Goal: Obtain resource: Obtain resource

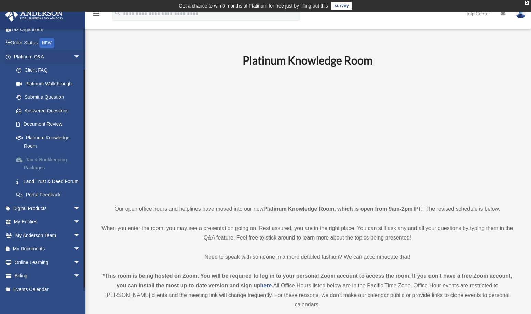
scroll to position [50, 0]
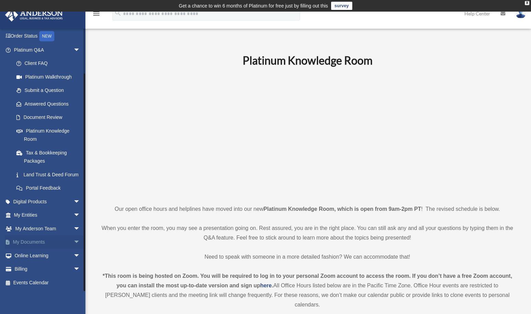
click at [73, 243] on span "arrow_drop_down" at bounding box center [80, 242] width 14 height 14
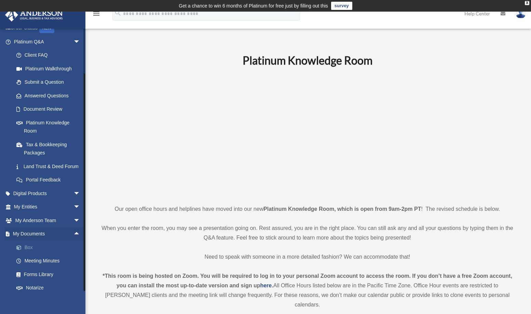
click at [27, 254] on link "Box" at bounding box center [50, 248] width 81 height 14
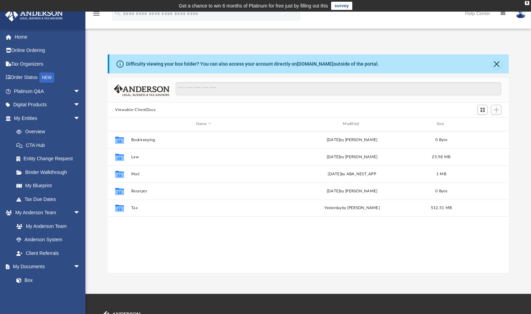
scroll to position [150, 396]
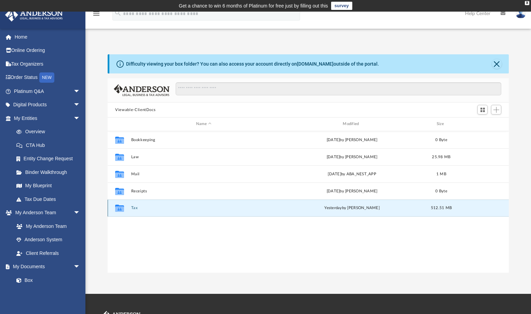
click at [132, 208] on button "Tax" at bounding box center [203, 208] width 145 height 4
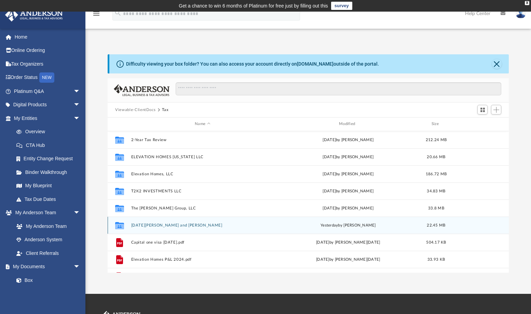
click at [119, 225] on icon "grid" at bounding box center [119, 225] width 9 height 5
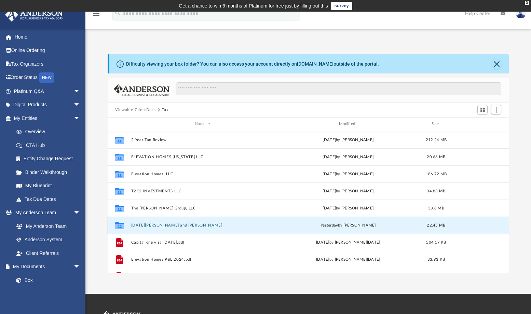
click at [136, 225] on button "Toussaint, Tim and Chaundra Lynn" at bounding box center [202, 225] width 143 height 4
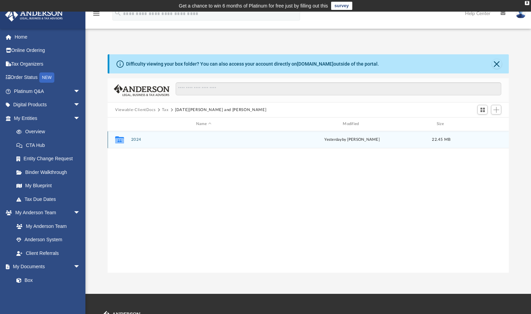
click at [136, 139] on button "2024" at bounding box center [203, 139] width 145 height 4
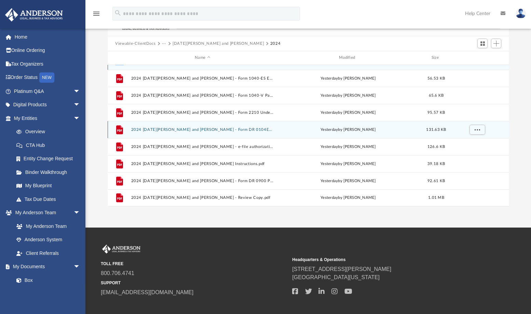
scroll to position [68, 0]
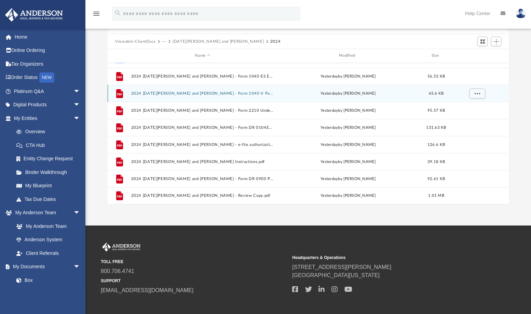
click at [248, 94] on button "2024 1040 Toussaint, Tim and Chaundra Lynn - Form 1040-V Payment Voucher.pdf" at bounding box center [202, 93] width 143 height 4
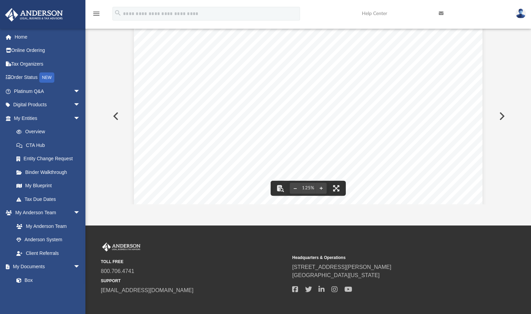
scroll to position [46, 0]
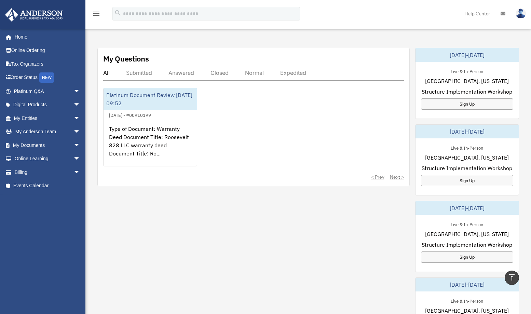
scroll to position [239, 0]
click at [73, 144] on span "arrow_drop_down" at bounding box center [80, 145] width 14 height 14
click at [29, 159] on link "Box" at bounding box center [50, 159] width 81 height 14
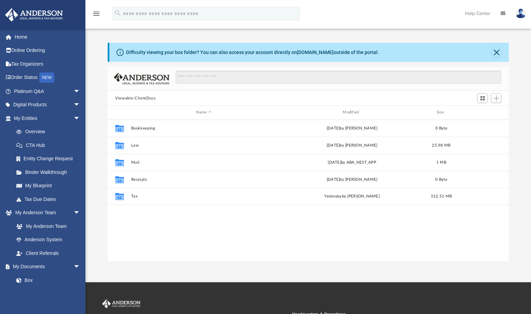
scroll to position [150, 396]
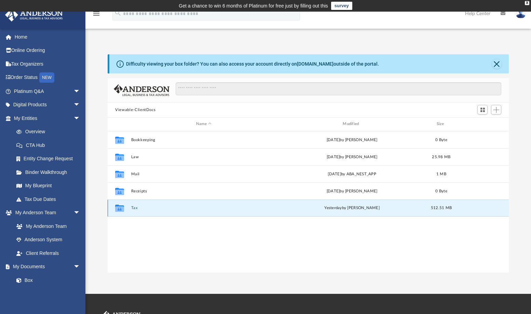
click at [135, 209] on button "Tax" at bounding box center [203, 208] width 145 height 4
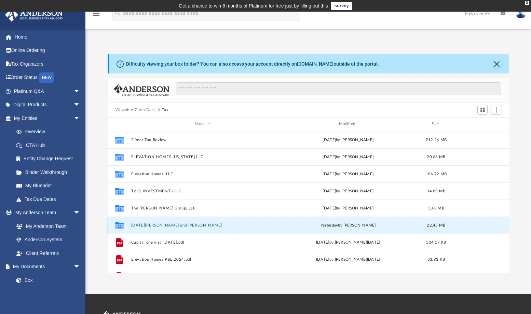
click at [162, 226] on button "Toussaint, Tim and Chaundra Lynn" at bounding box center [202, 225] width 143 height 4
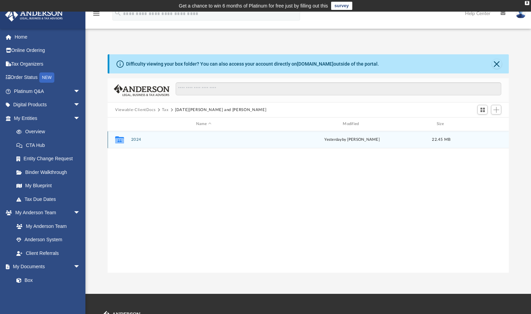
click at [137, 137] on button "2024" at bounding box center [203, 139] width 145 height 4
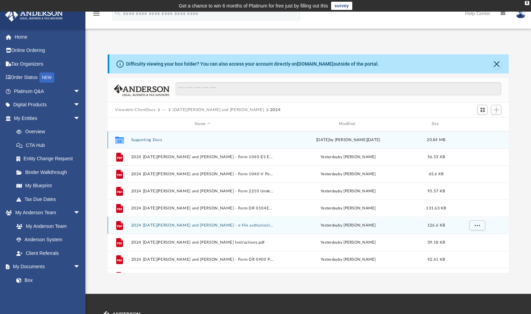
scroll to position [12, 0]
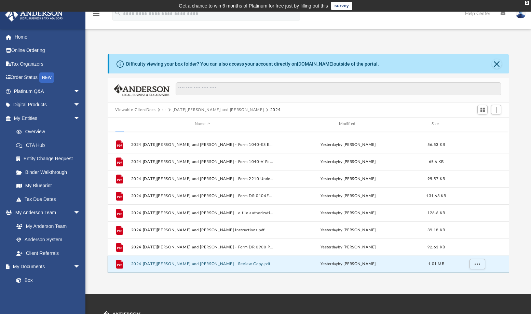
click at [231, 264] on button "2024 1040 Toussaint, Tim and Chaundra Lynn - Review Copy.pdf" at bounding box center [202, 264] width 143 height 4
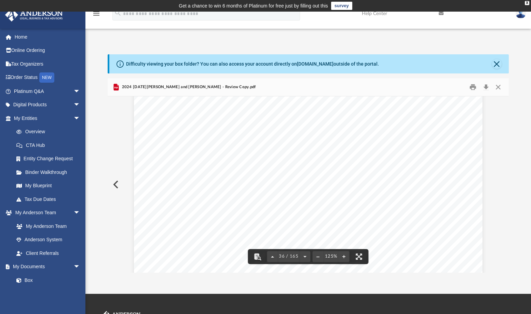
scroll to position [16159, 0]
